Goal: Information Seeking & Learning: Learn about a topic

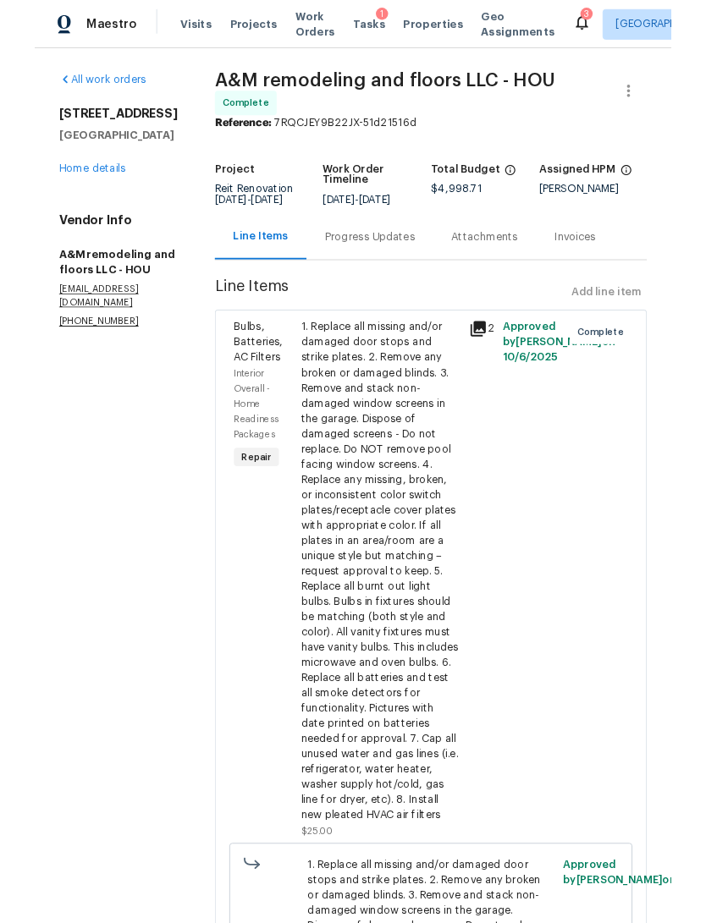
scroll to position [63, 0]
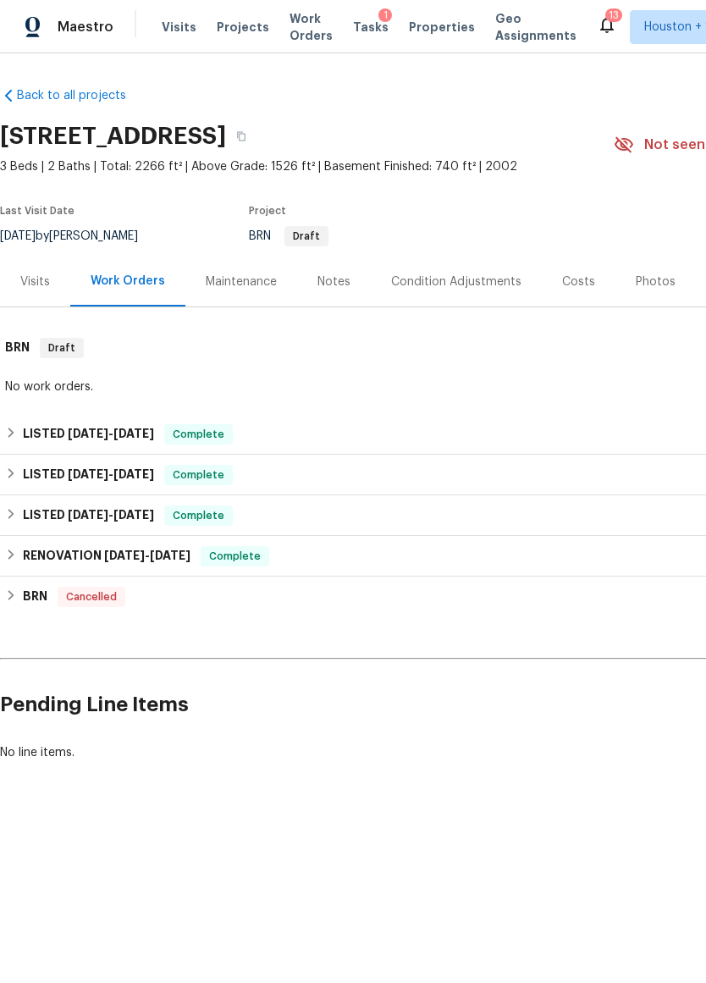
click at [41, 278] on div "Visits" at bounding box center [35, 281] width 30 height 17
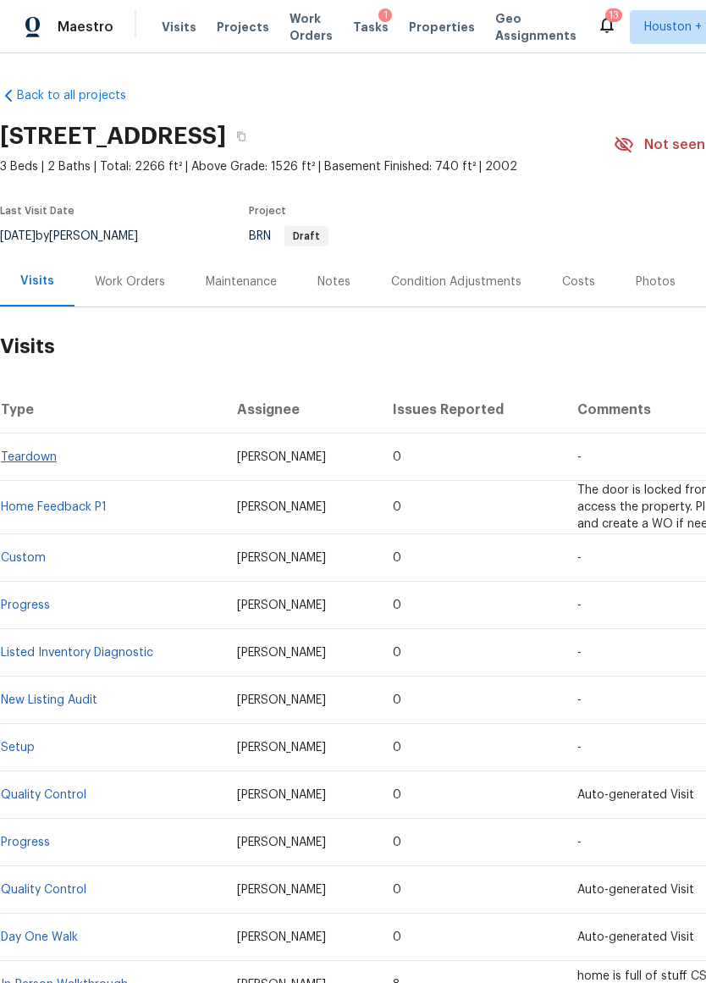
click at [34, 460] on link "Teardown" at bounding box center [29, 457] width 56 height 12
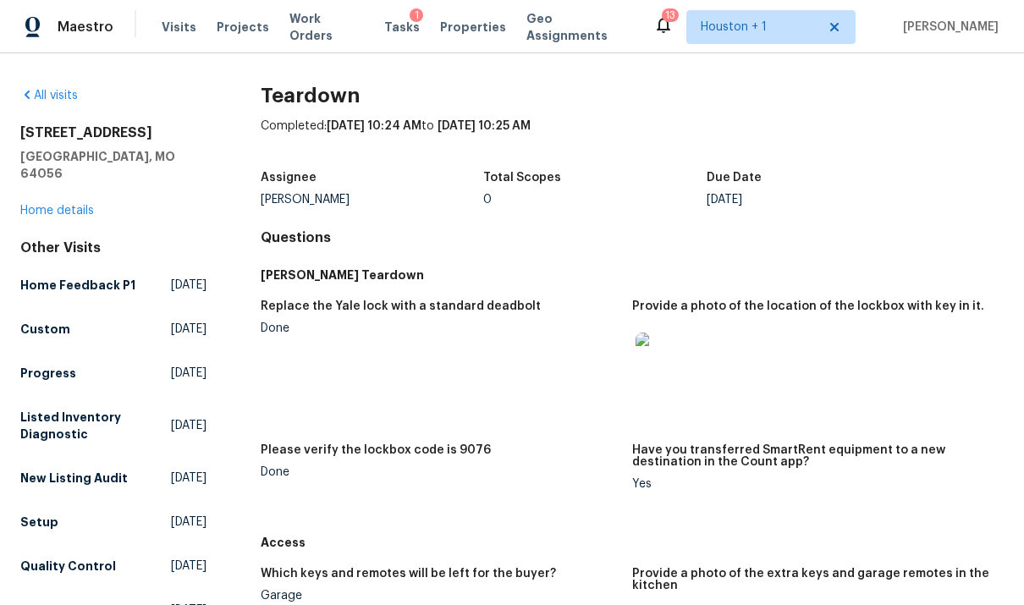
click at [675, 364] on img at bounding box center [663, 360] width 54 height 54
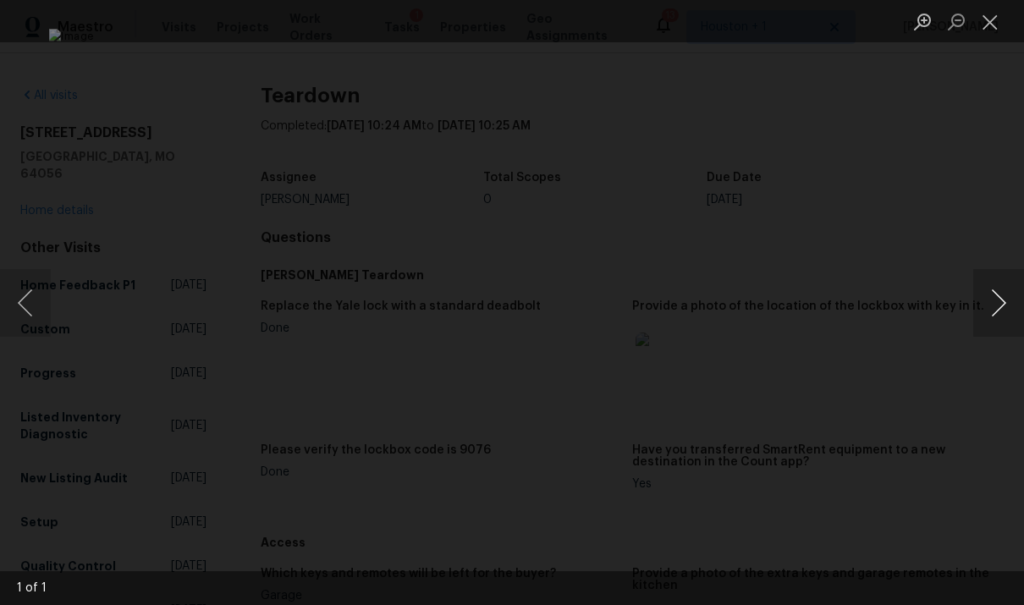
click at [705, 309] on button "Next image" at bounding box center [998, 303] width 51 height 68
click at [705, 308] on button "Next image" at bounding box center [998, 303] width 51 height 68
click at [705, 217] on div "Lightbox" at bounding box center [512, 302] width 1024 height 605
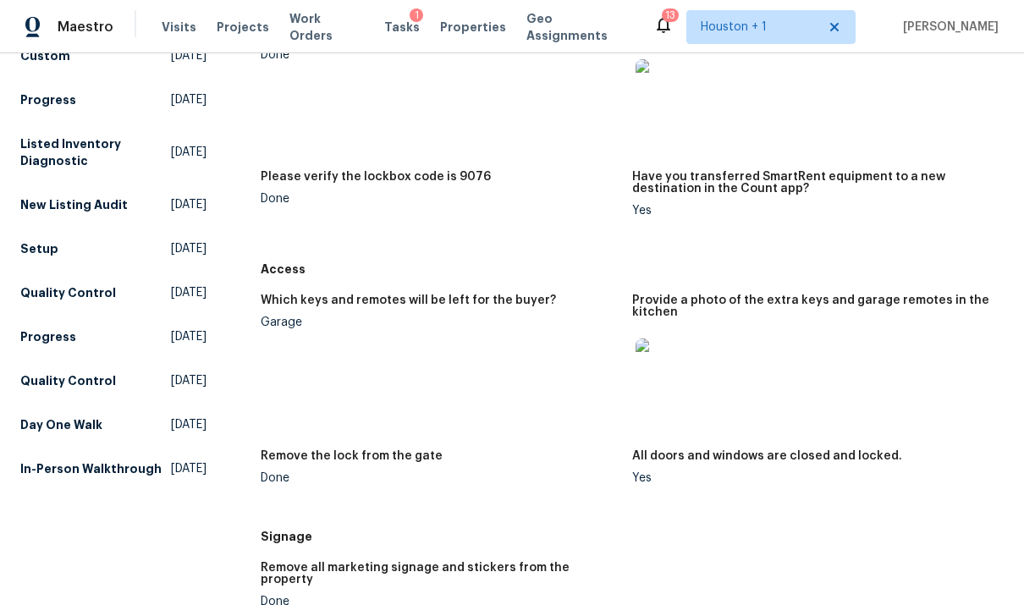
scroll to position [309, 0]
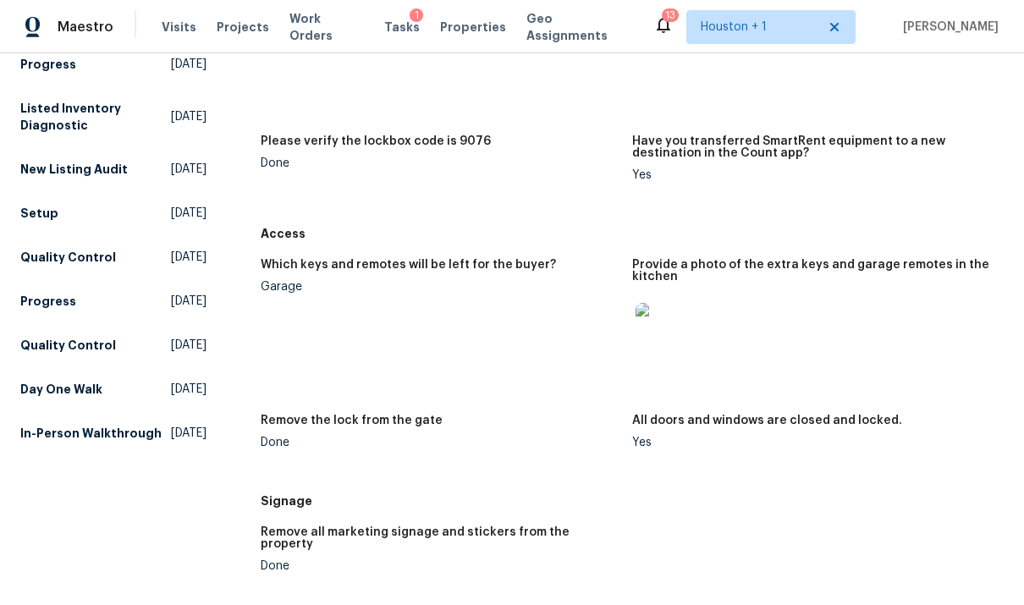
click at [666, 344] on img at bounding box center [663, 330] width 54 height 54
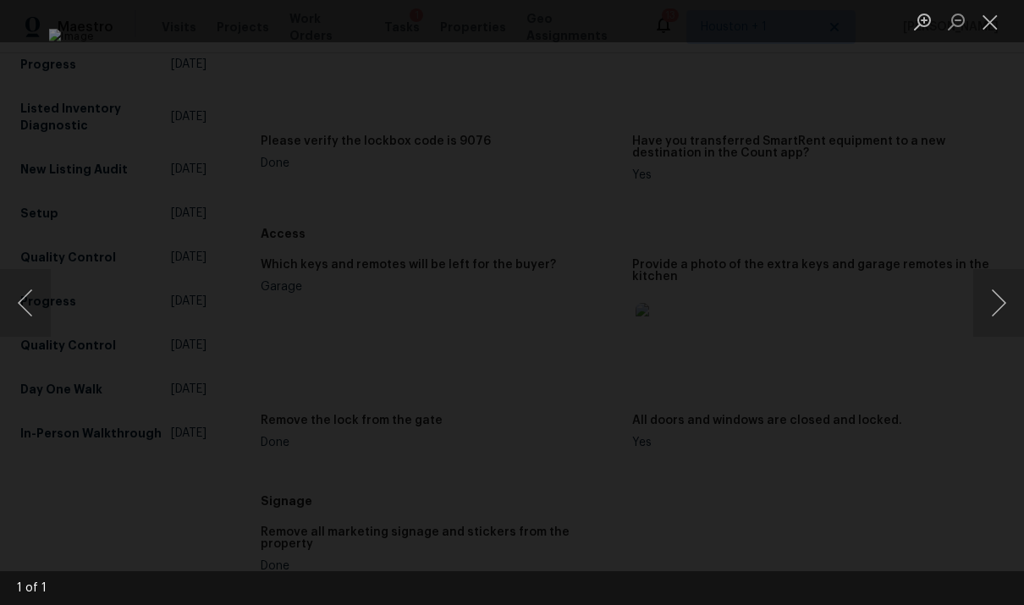
click at [705, 194] on div "Lightbox" at bounding box center [512, 302] width 1024 height 605
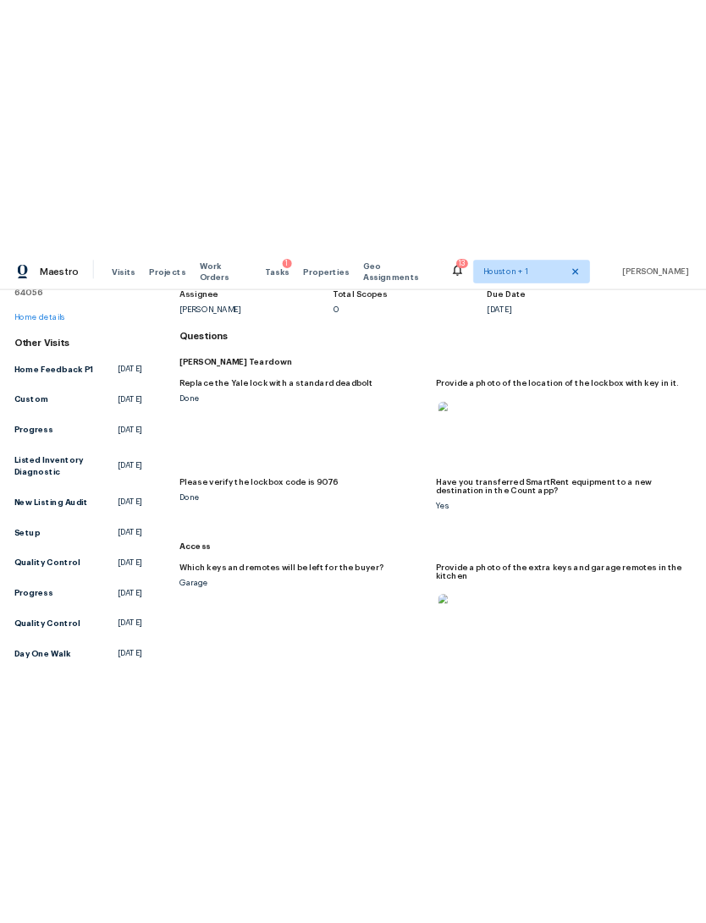
scroll to position [93, 0]
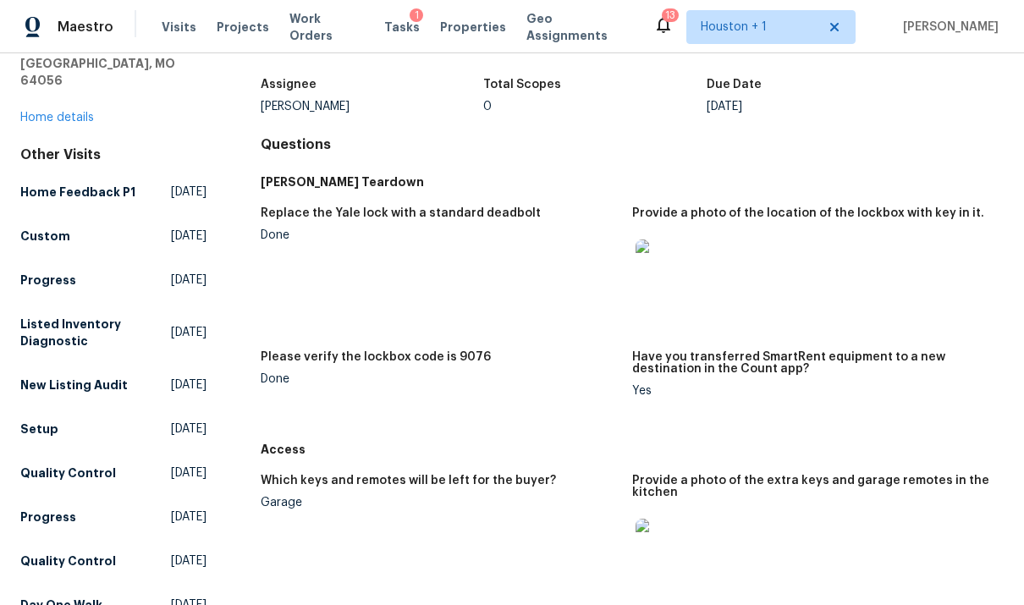
click at [667, 283] on img at bounding box center [663, 267] width 54 height 54
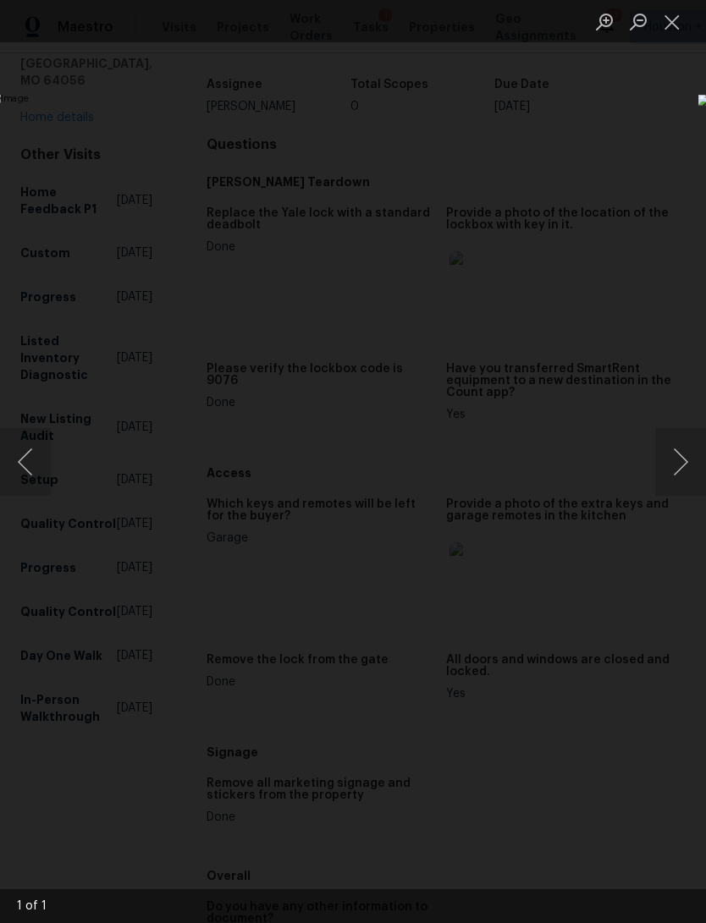
click at [91, 76] on div "Lightbox" at bounding box center [353, 461] width 706 height 923
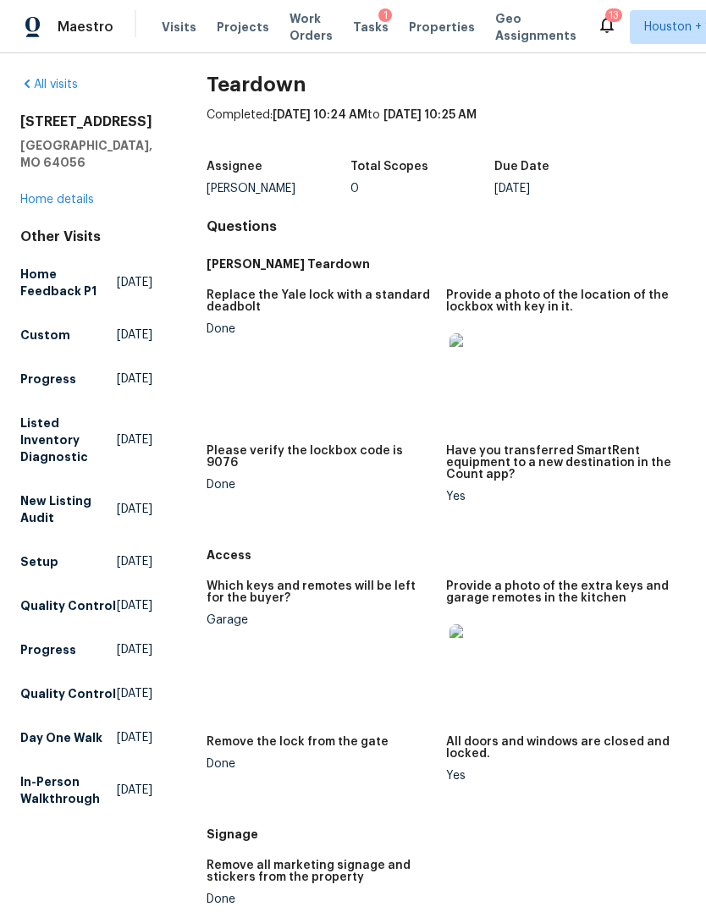
scroll to position [12, 0]
click at [41, 205] on link "Home details" at bounding box center [57, 199] width 74 height 12
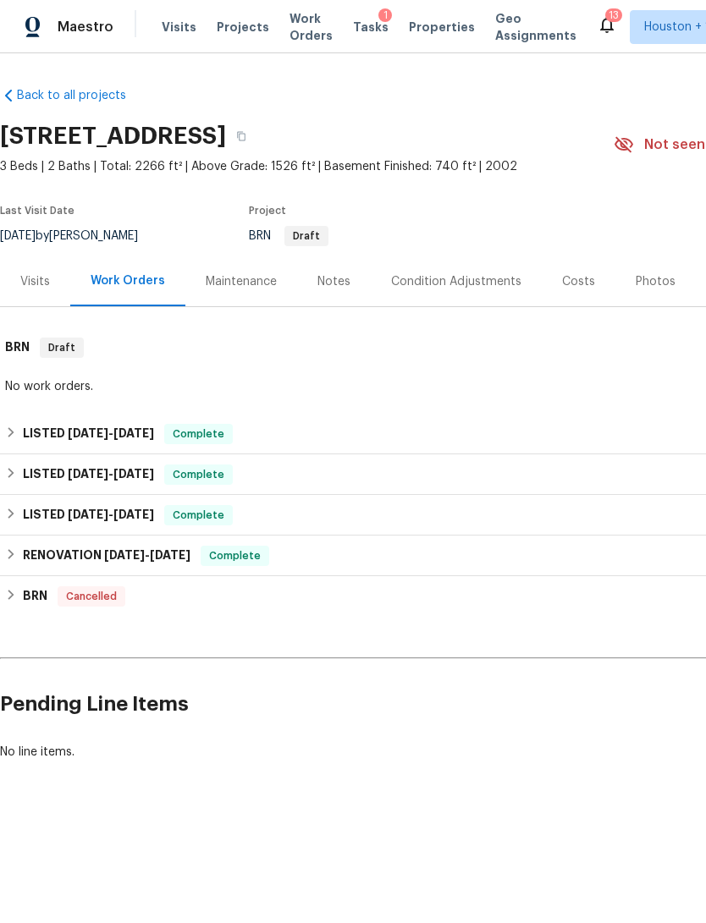
click at [645, 285] on div "Photos" at bounding box center [656, 281] width 40 height 17
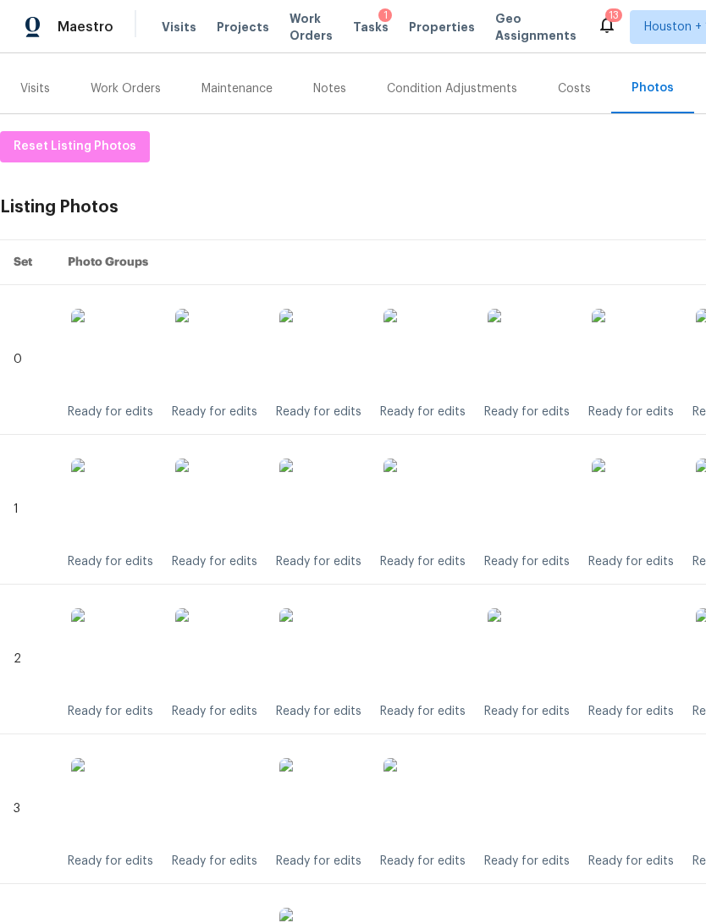
scroll to position [191, 0]
